Goal: Information Seeking & Learning: Find specific fact

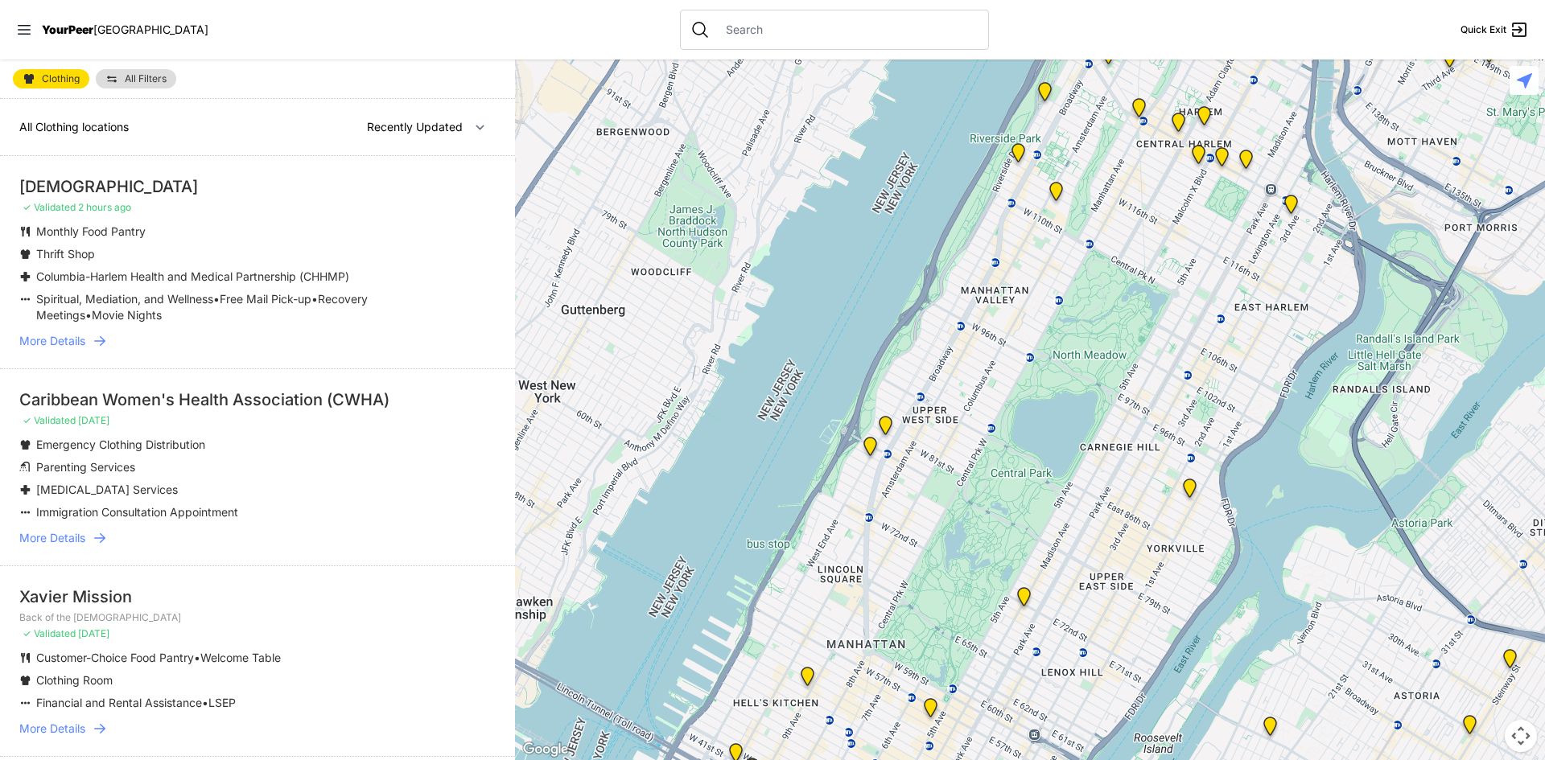
click at [61, 341] on span "More Details" at bounding box center [52, 341] width 66 height 16
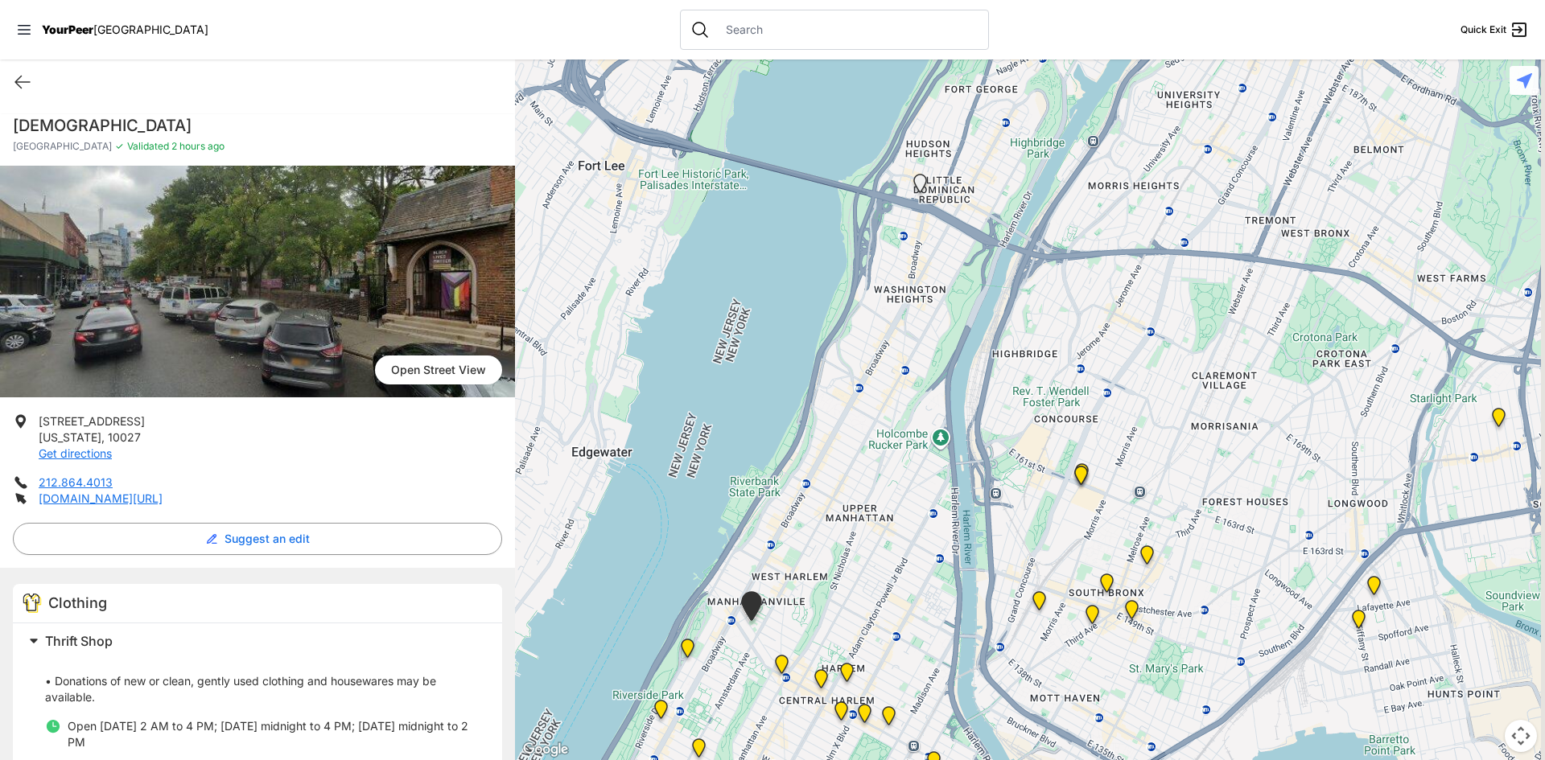
drag, startPoint x: 1073, startPoint y: 406, endPoint x: 967, endPoint y: 496, distance: 139.3
click at [967, 496] on div at bounding box center [1030, 410] width 1030 height 701
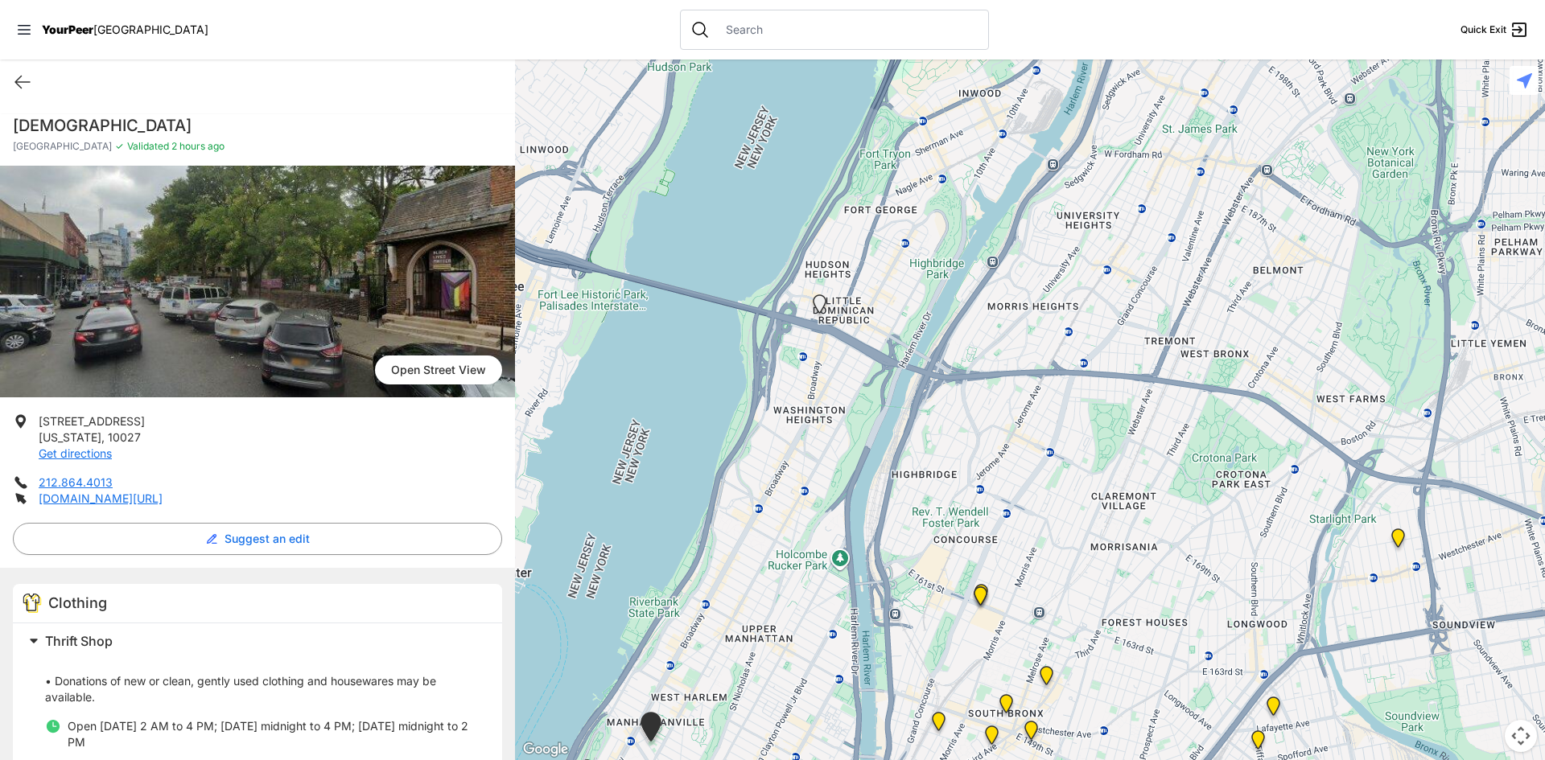
drag, startPoint x: 1060, startPoint y: 187, endPoint x: 945, endPoint y: 323, distance: 178.1
click at [945, 323] on div at bounding box center [1030, 410] width 1030 height 701
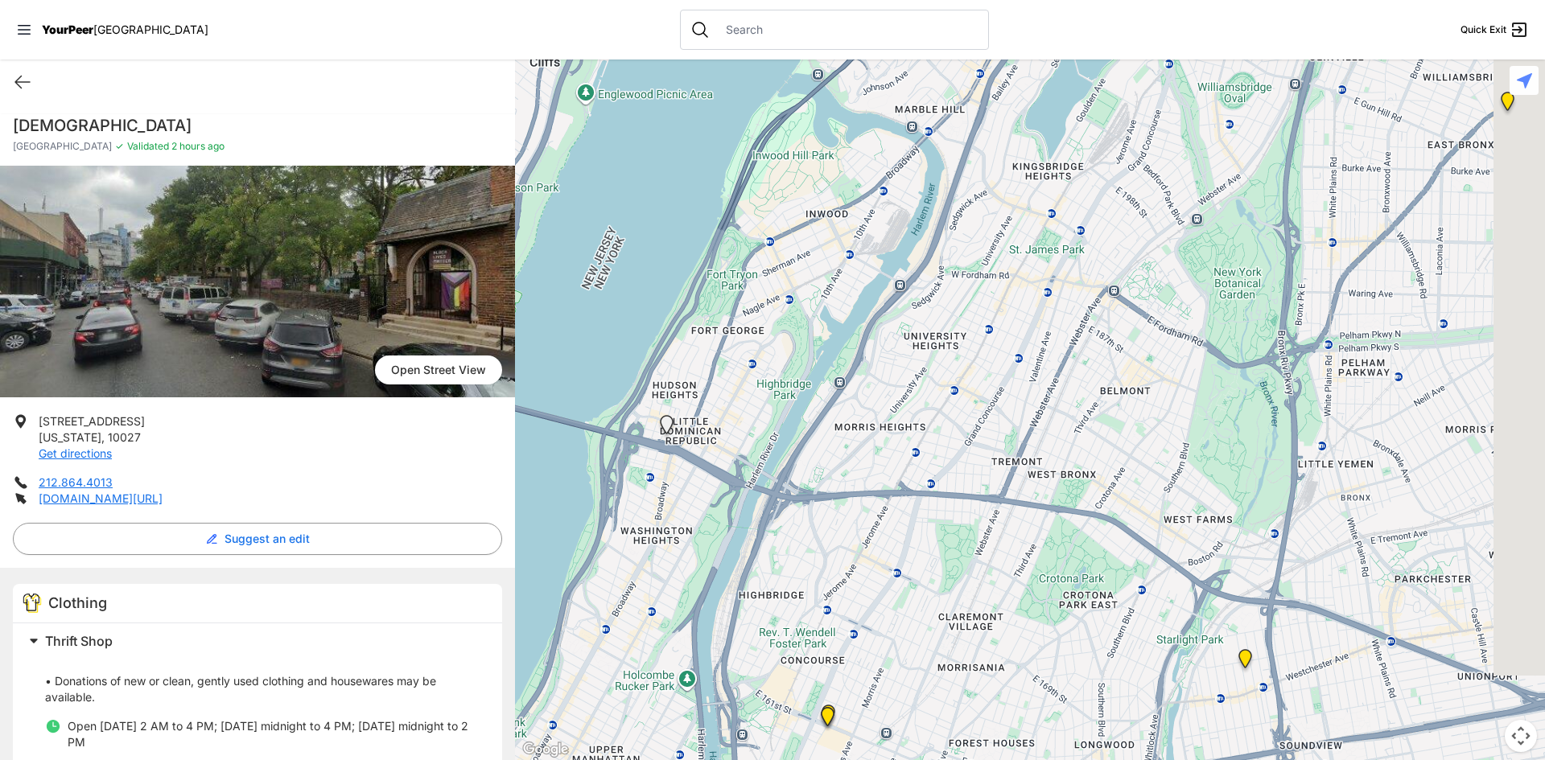
drag, startPoint x: 1147, startPoint y: 218, endPoint x: 995, endPoint y: 343, distance: 196.7
click at [995, 343] on div at bounding box center [1030, 410] width 1030 height 701
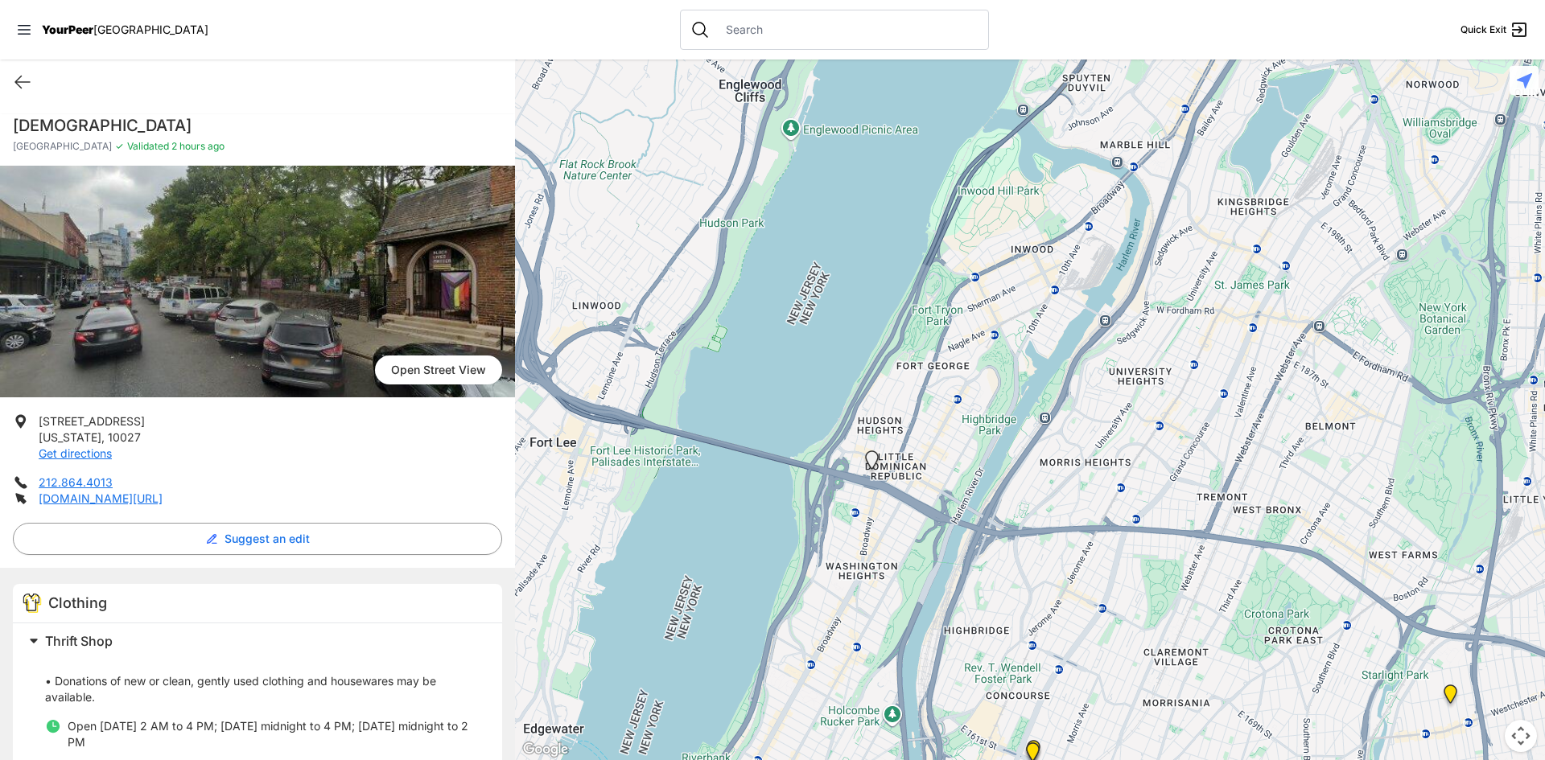
drag, startPoint x: 1011, startPoint y: 364, endPoint x: 1339, endPoint y: 350, distance: 328.6
click at [1340, 349] on div at bounding box center [1030, 410] width 1030 height 701
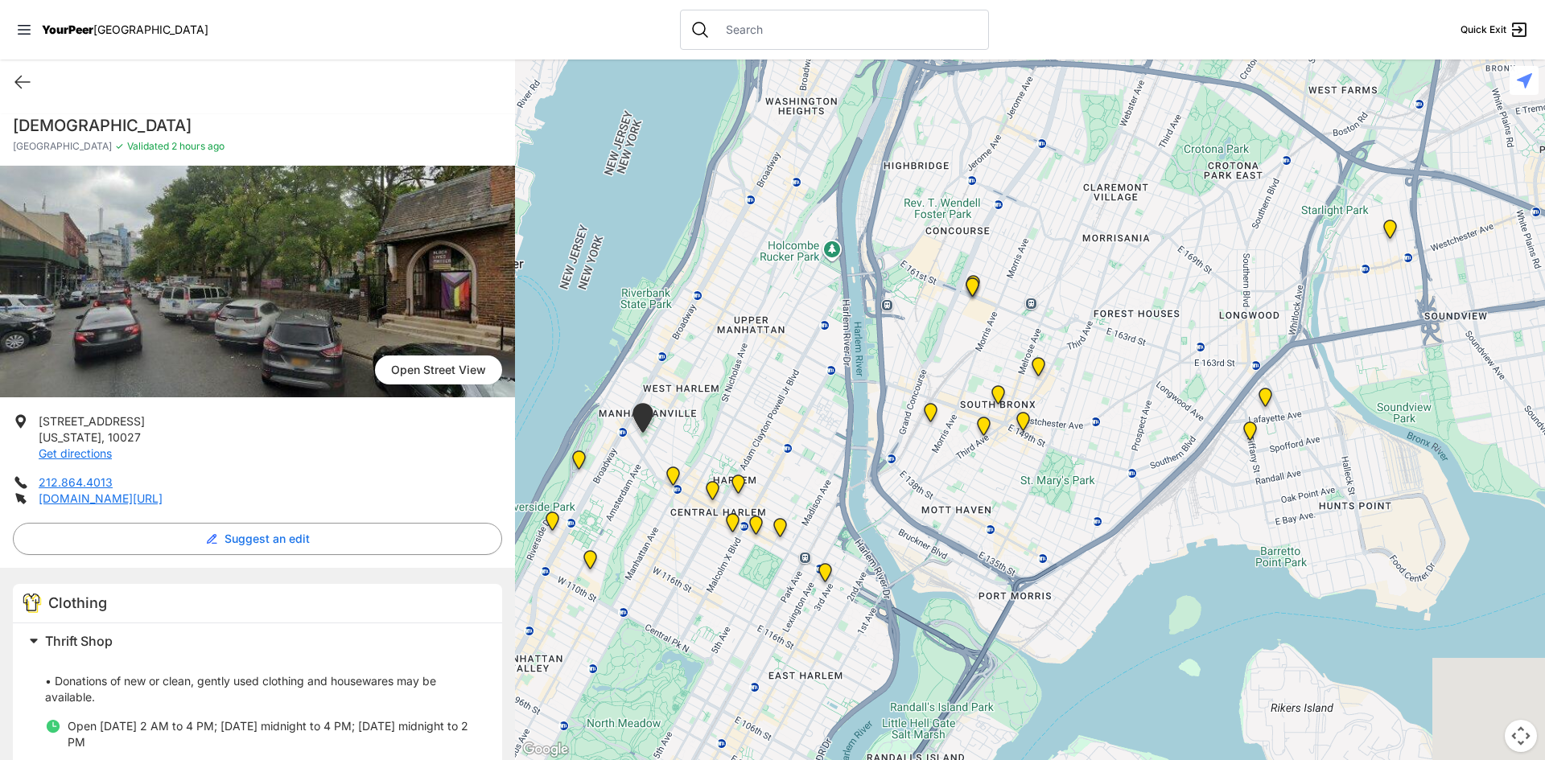
drag, startPoint x: 1155, startPoint y: 461, endPoint x: 828, endPoint y: -56, distance: 611.6
click at [828, 0] on html "View map Close panel YourPeer [GEOGRAPHIC_DATA] Quick Exit Single Adult Familie…" at bounding box center [772, 380] width 1545 height 760
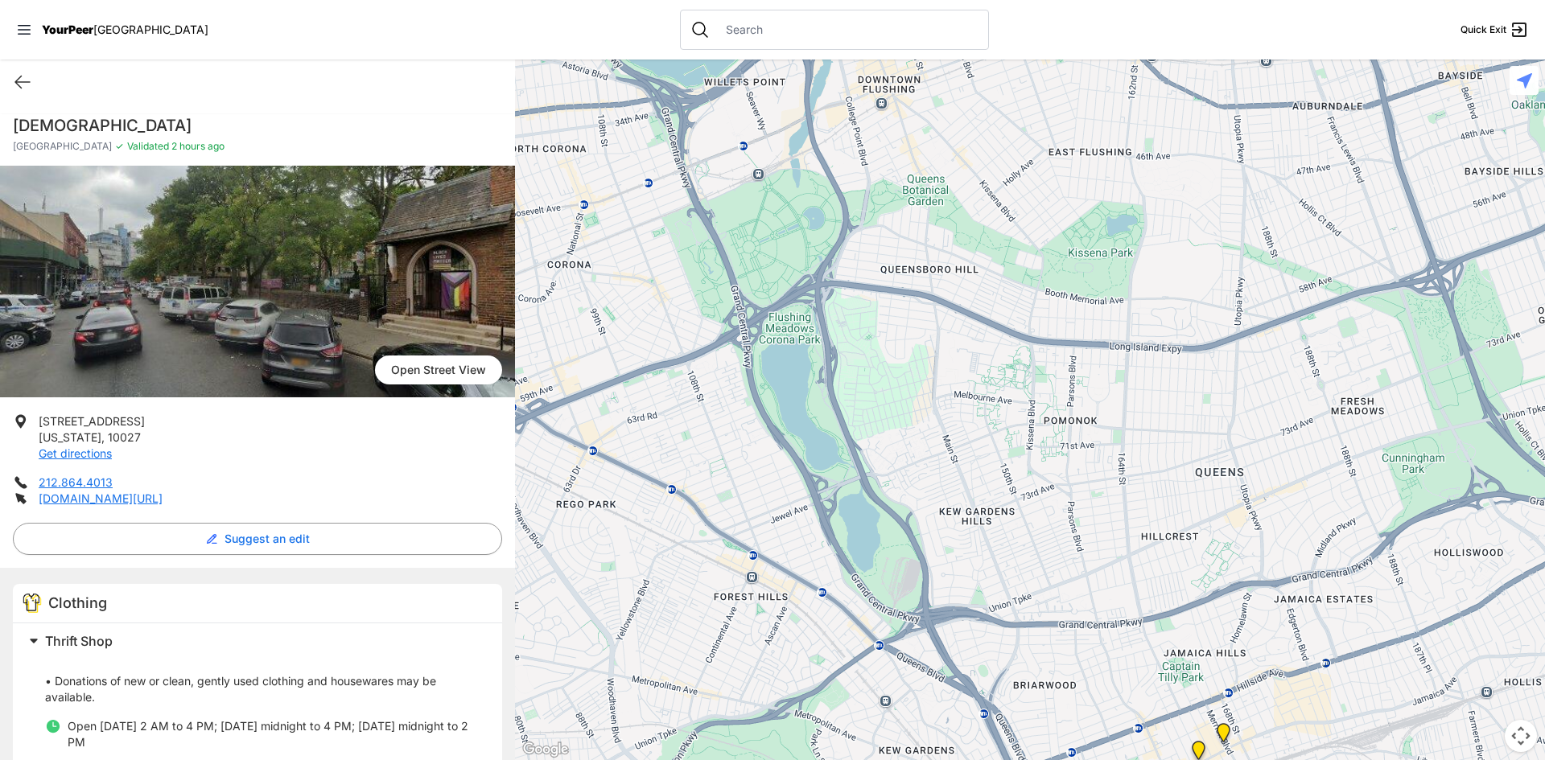
drag, startPoint x: 673, startPoint y: 6, endPoint x: 1151, endPoint y: 292, distance: 557.5
click at [1175, 288] on div "Close panel YourPeer [GEOGRAPHIC_DATA] Quick Exit Single Adult Families Soup Ki…" at bounding box center [772, 380] width 1545 height 760
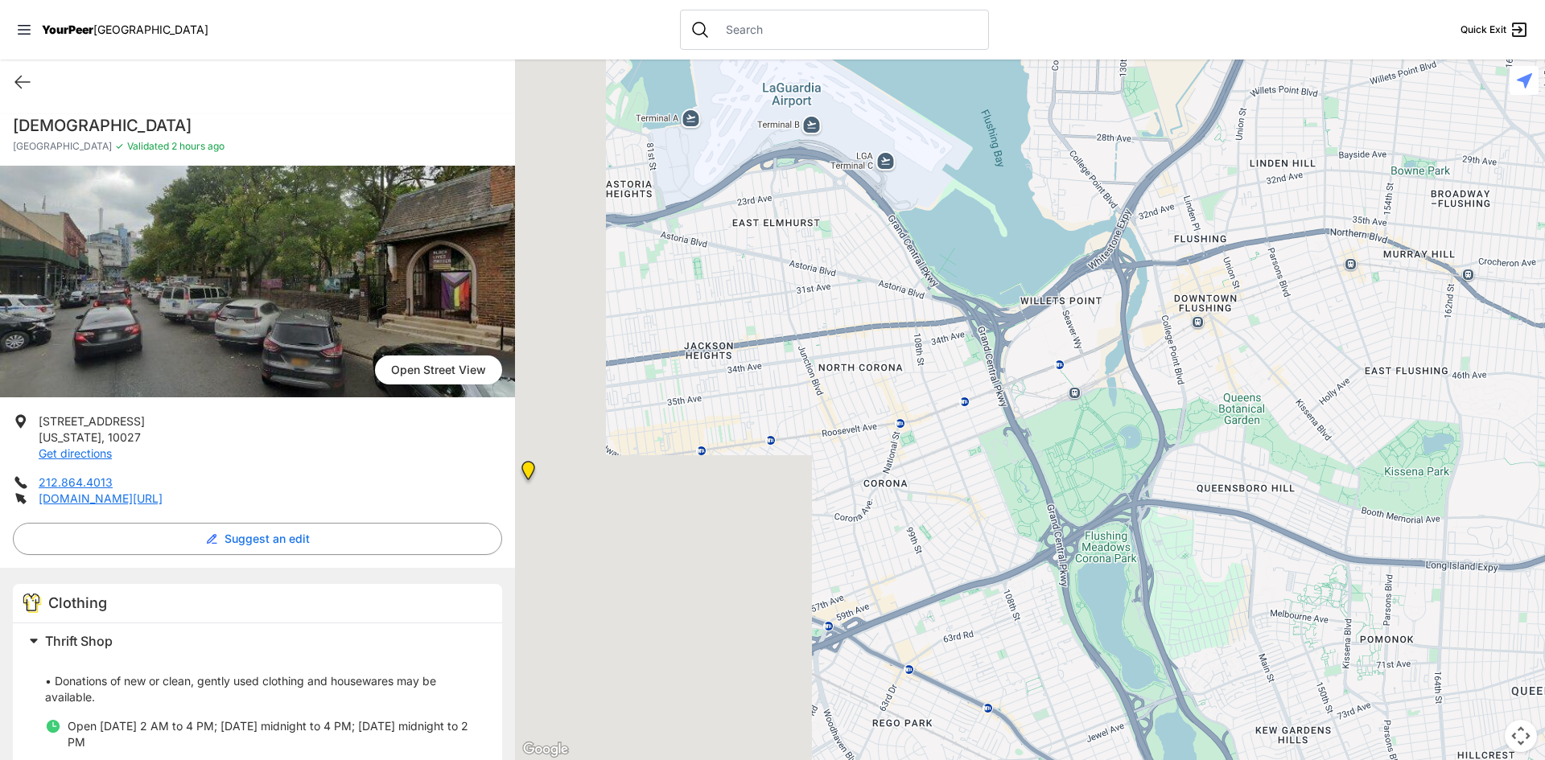
drag, startPoint x: 752, startPoint y: 229, endPoint x: 1395, endPoint y: 549, distance: 717.8
click at [1380, 543] on div at bounding box center [1030, 410] width 1030 height 701
